Goal: Information Seeking & Learning: Learn about a topic

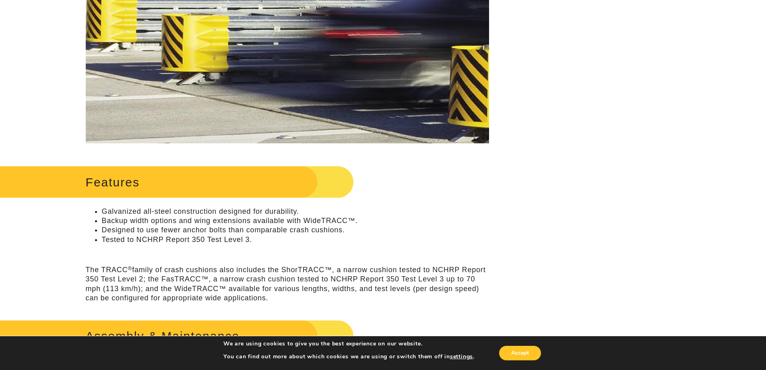
scroll to position [282, 0]
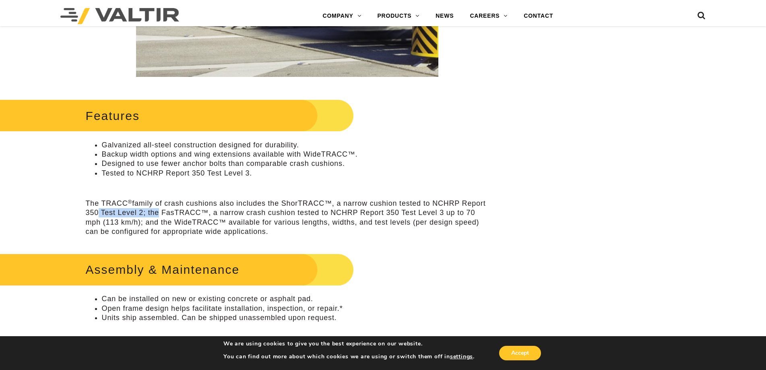
drag, startPoint x: 97, startPoint y: 210, endPoint x: 159, endPoint y: 209, distance: 62.4
click at [159, 209] on p "The TRACC ® family of crash cushions also includes the ShorTRACC™, a narrow cus…" at bounding box center [287, 218] width 403 height 38
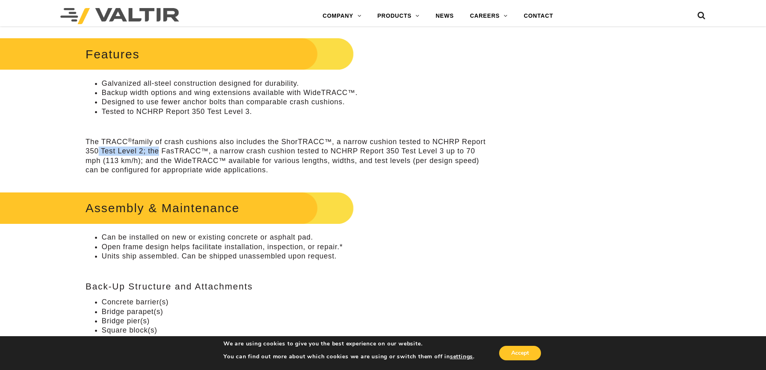
scroll to position [362, 0]
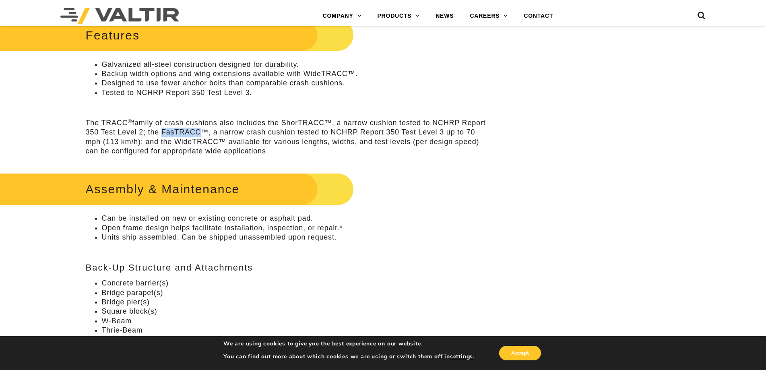
drag, startPoint x: 200, startPoint y: 130, endPoint x: 163, endPoint y: 131, distance: 37.5
click at [163, 131] on p "The TRACC ® family of crash cushions also includes the ShorTRACC™, a narrow cus…" at bounding box center [287, 137] width 403 height 38
drag, startPoint x: 285, startPoint y: 122, endPoint x: 326, endPoint y: 124, distance: 41.5
click at [326, 124] on p "The TRACC ® family of crash cushions also includes the ShorTRACC™, a narrow cus…" at bounding box center [287, 137] width 403 height 38
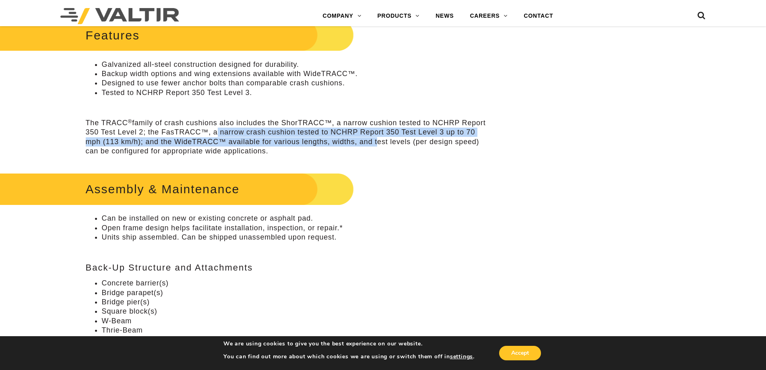
drag, startPoint x: 217, startPoint y: 133, endPoint x: 378, endPoint y: 145, distance: 161.0
click at [378, 145] on p "The TRACC ® family of crash cushions also includes the ShorTRACC™, a narrow cus…" at bounding box center [287, 137] width 403 height 38
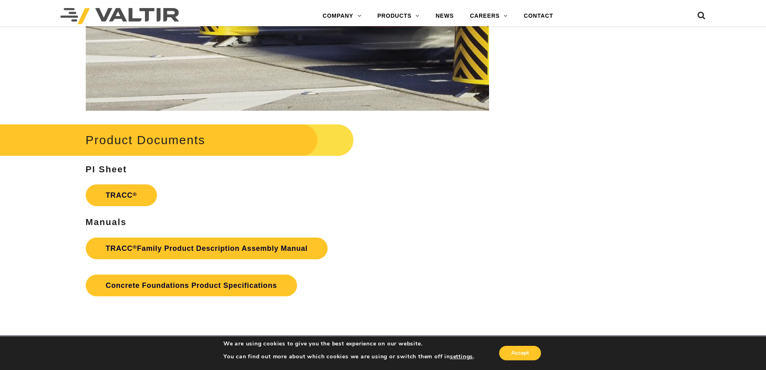
scroll to position [1288, 0]
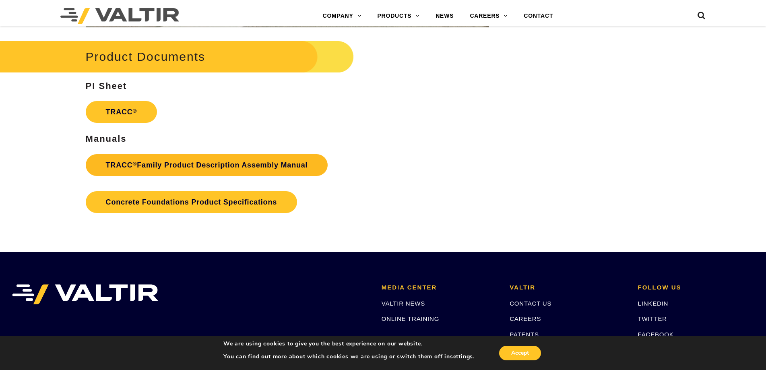
click at [145, 165] on link "TRACC ® Family Product Description Assembly Manual" at bounding box center [207, 165] width 242 height 22
